Goal: Feedback & Contribution: Submit feedback/report problem

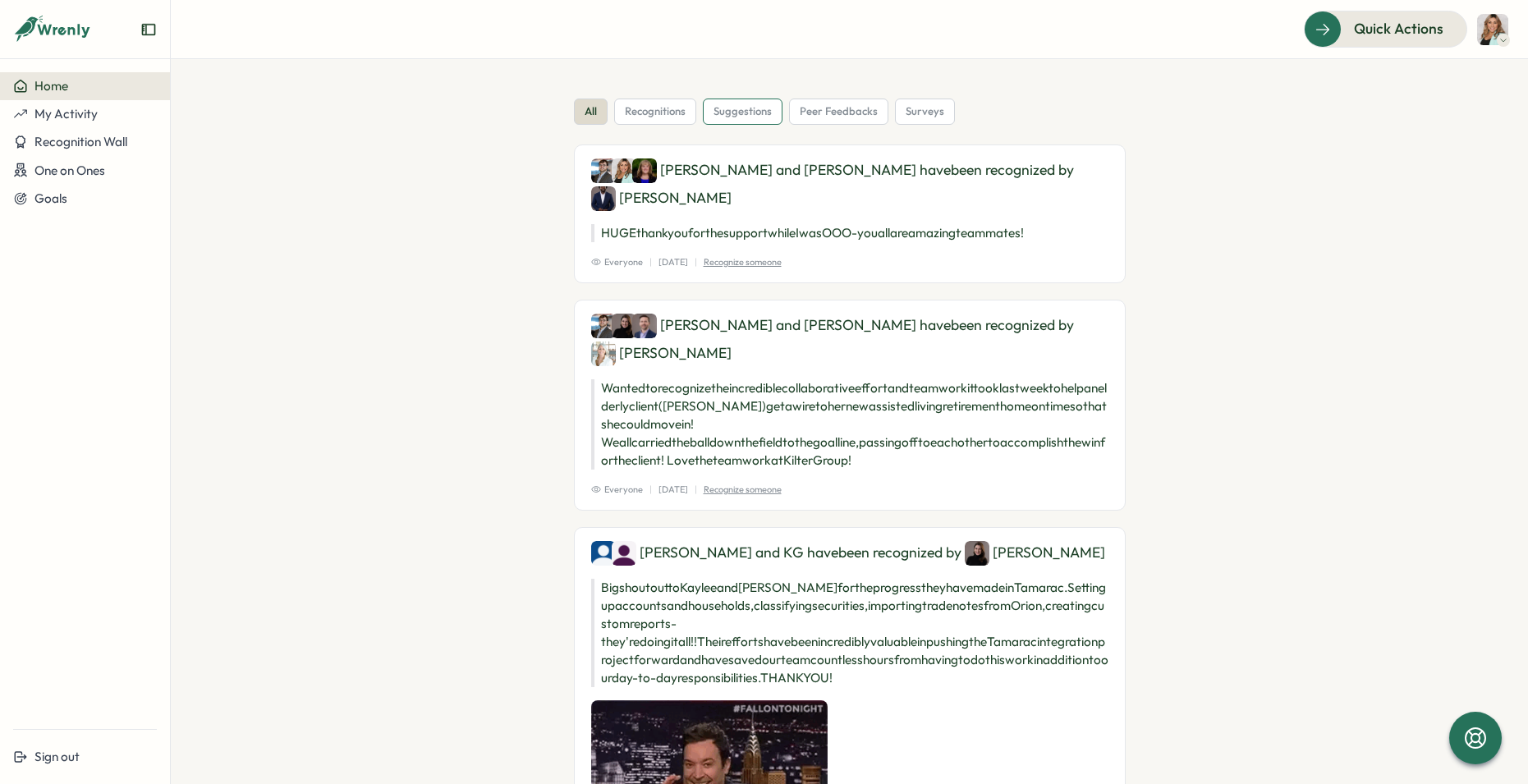
click at [734, 108] on span "suggestions" at bounding box center [743, 111] width 58 height 15
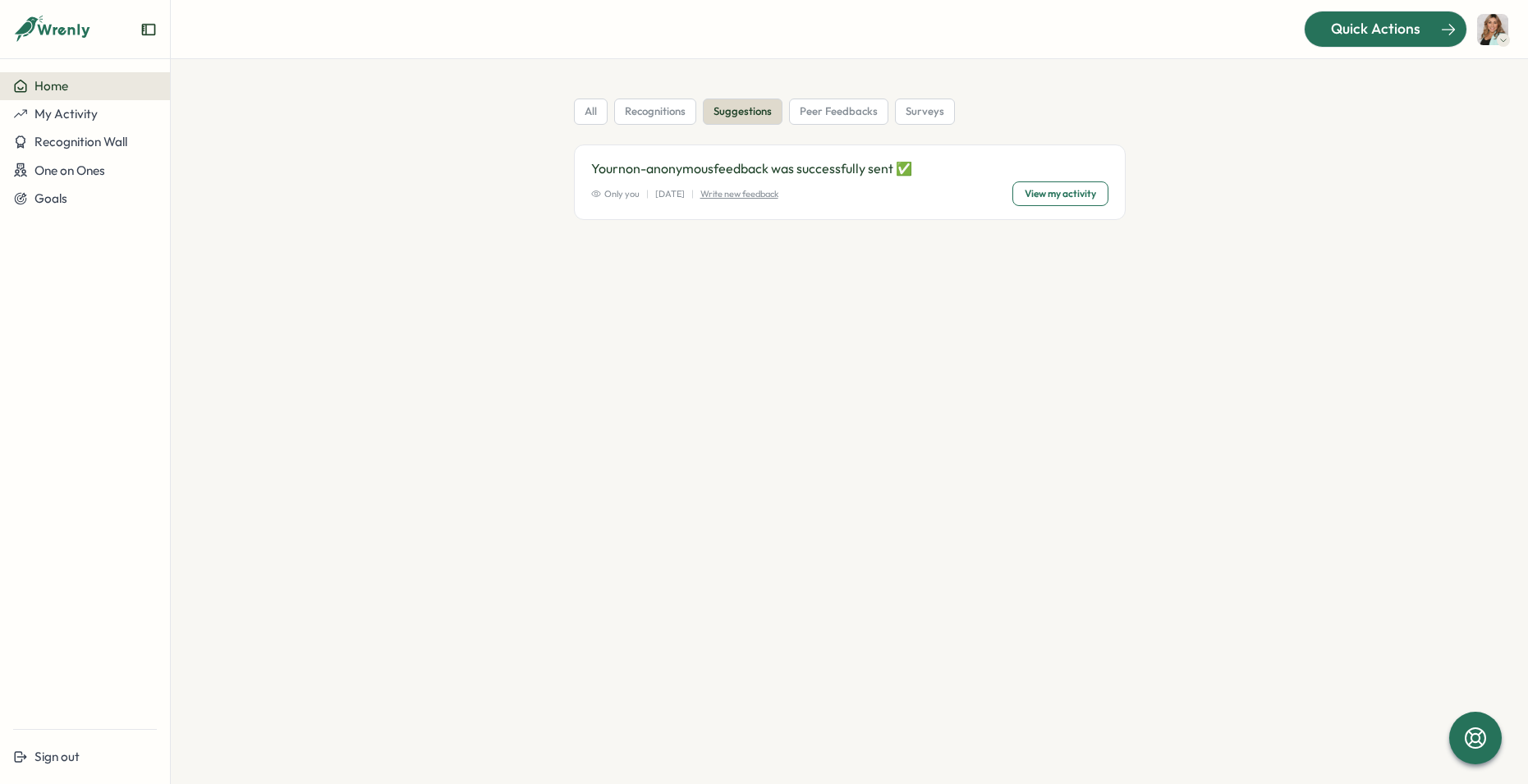
click at [1385, 30] on span "Quick Actions" at bounding box center [1375, 28] width 89 height 21
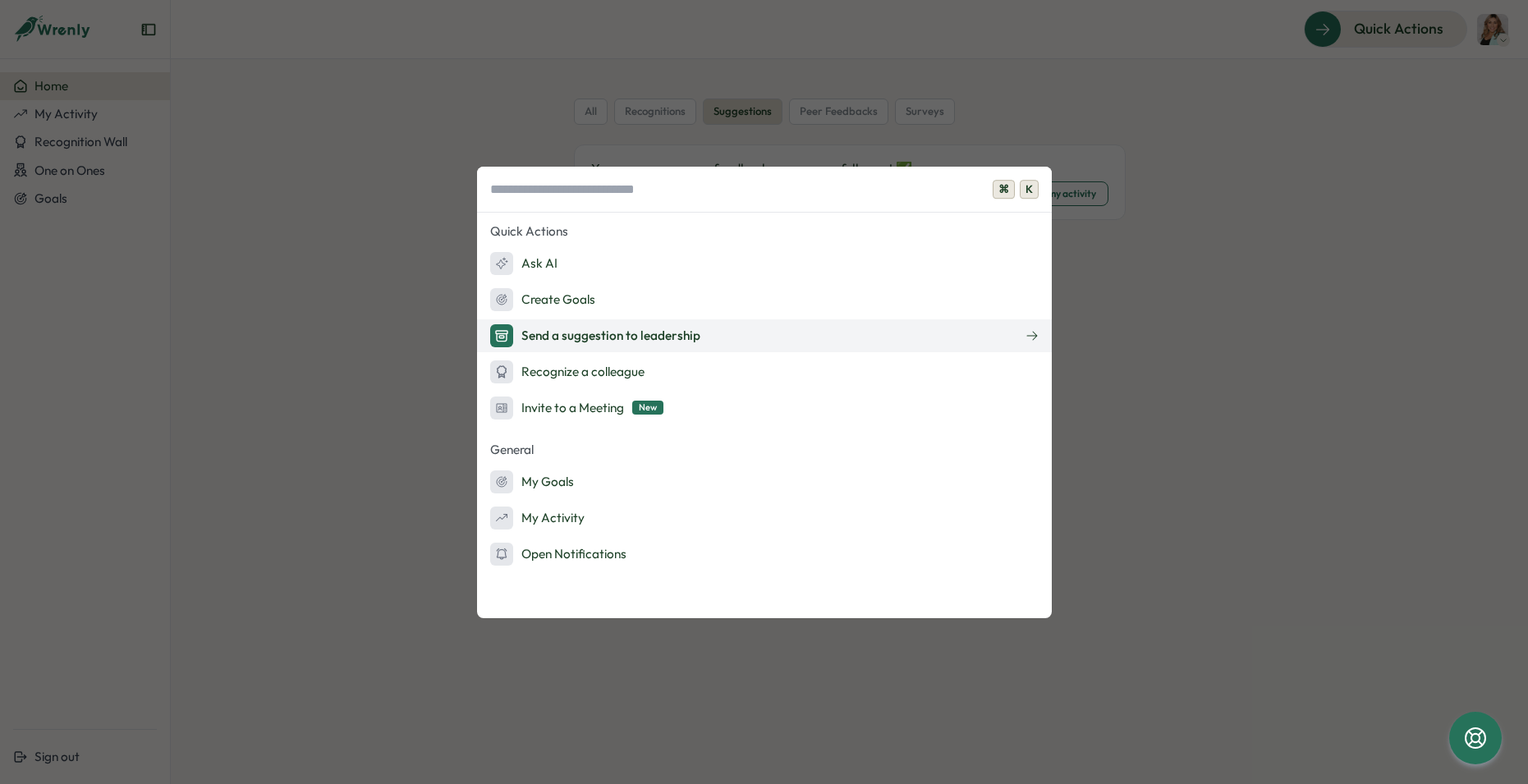
click at [601, 331] on div "Send a suggestion to leadership" at bounding box center [595, 336] width 210 height 23
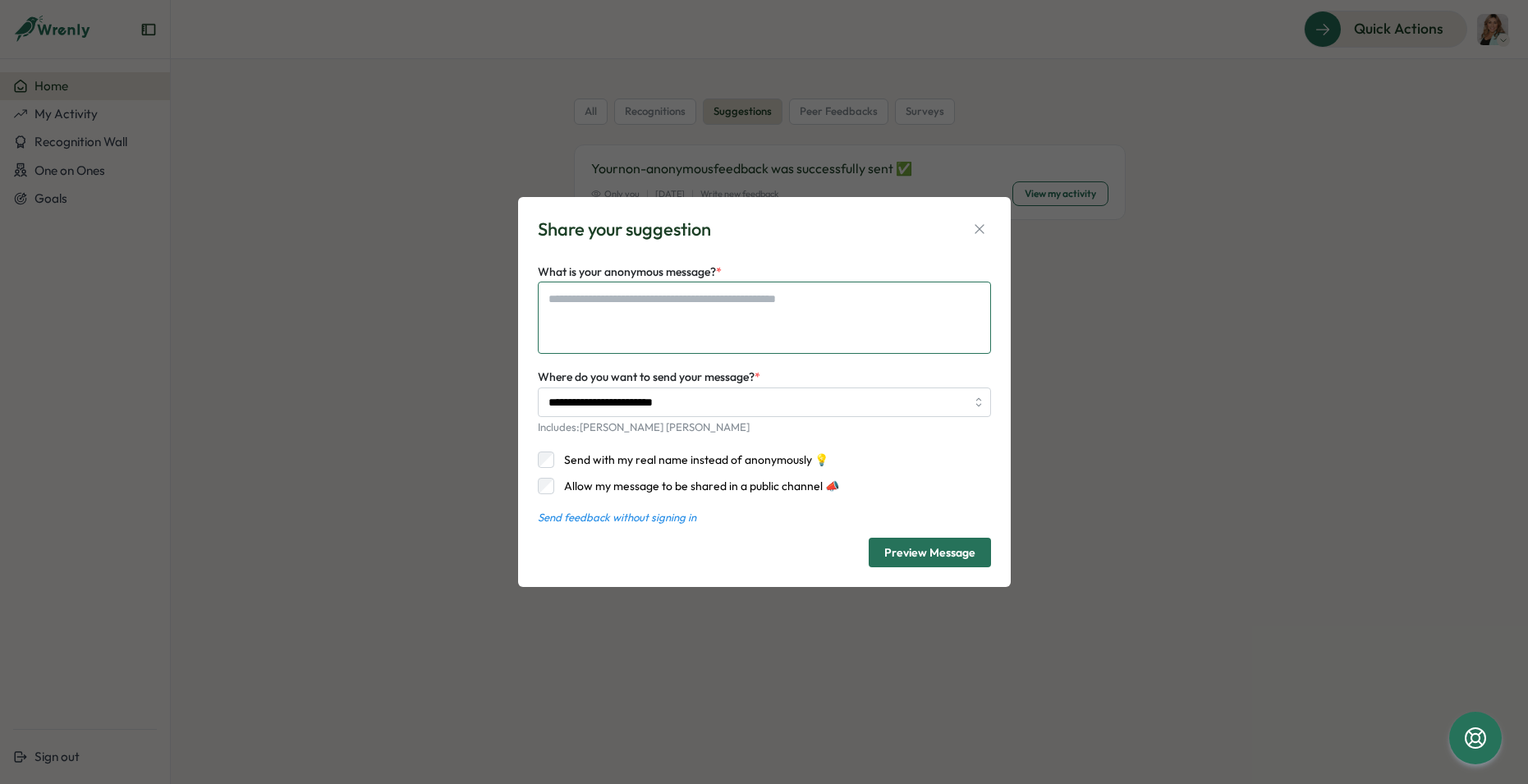
type textarea "*"
click at [580, 313] on textarea "What is your anonymous message? *" at bounding box center [764, 318] width 454 height 72
type textarea "*"
